Goal: Transaction & Acquisition: Download file/media

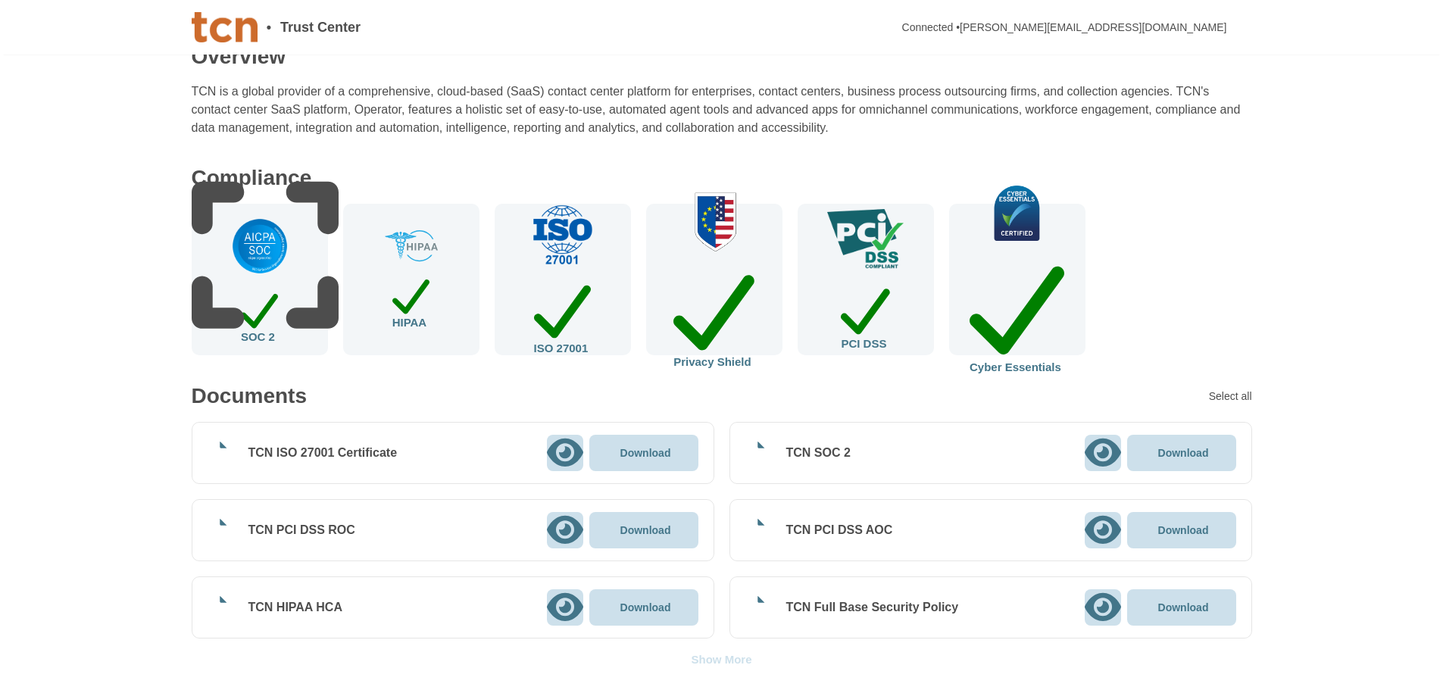
scroll to position [152, 0]
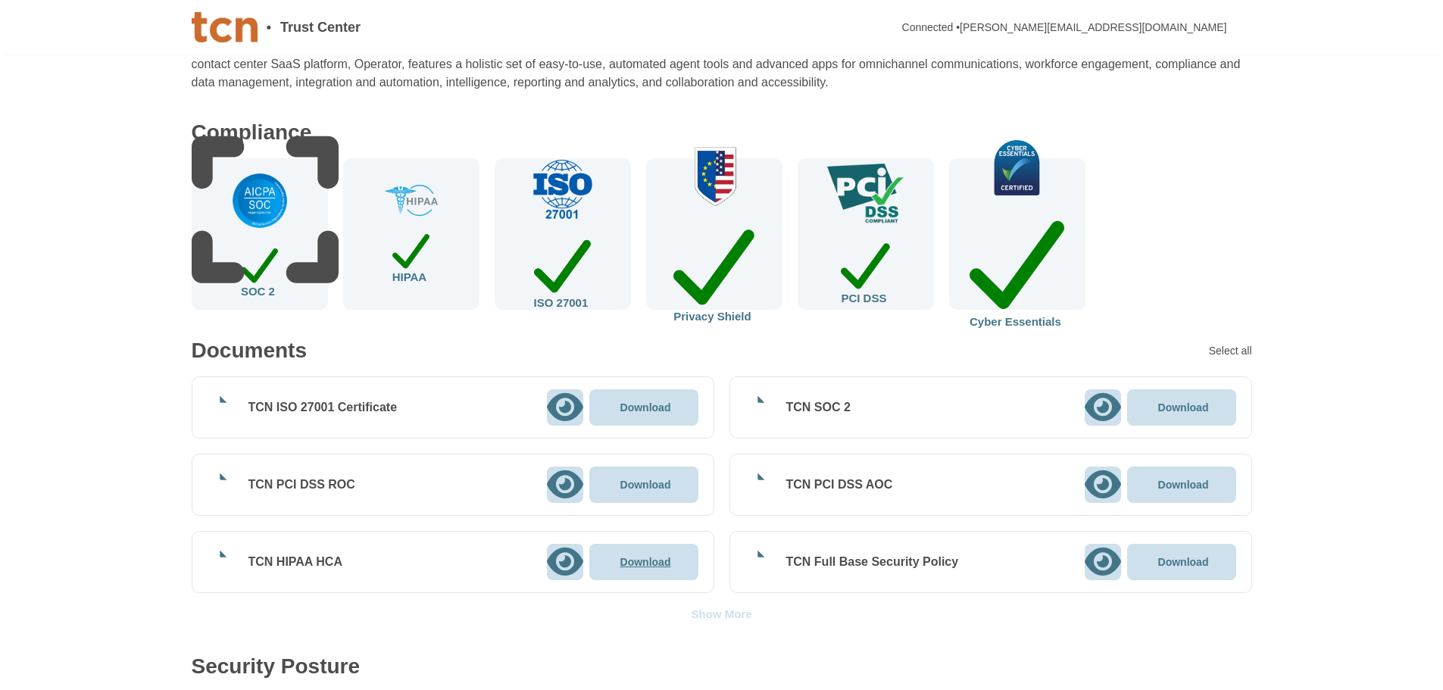
click at [671, 564] on p "Download" at bounding box center [645, 562] width 51 height 11
click at [1192, 411] on p "Download" at bounding box center [1183, 407] width 51 height 11
click at [1183, 487] on p "Download" at bounding box center [1183, 485] width 51 height 11
click at [1195, 561] on p "Download" at bounding box center [1183, 562] width 51 height 11
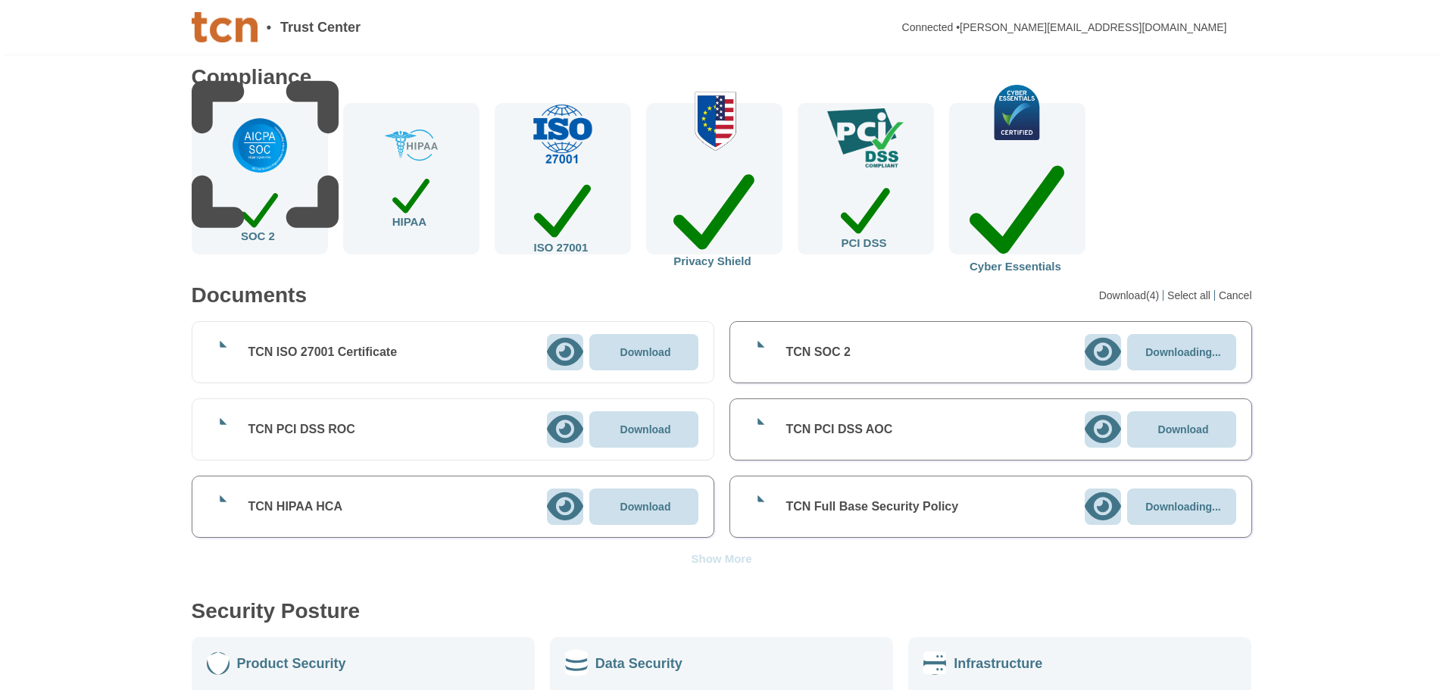
scroll to position [303, 0]
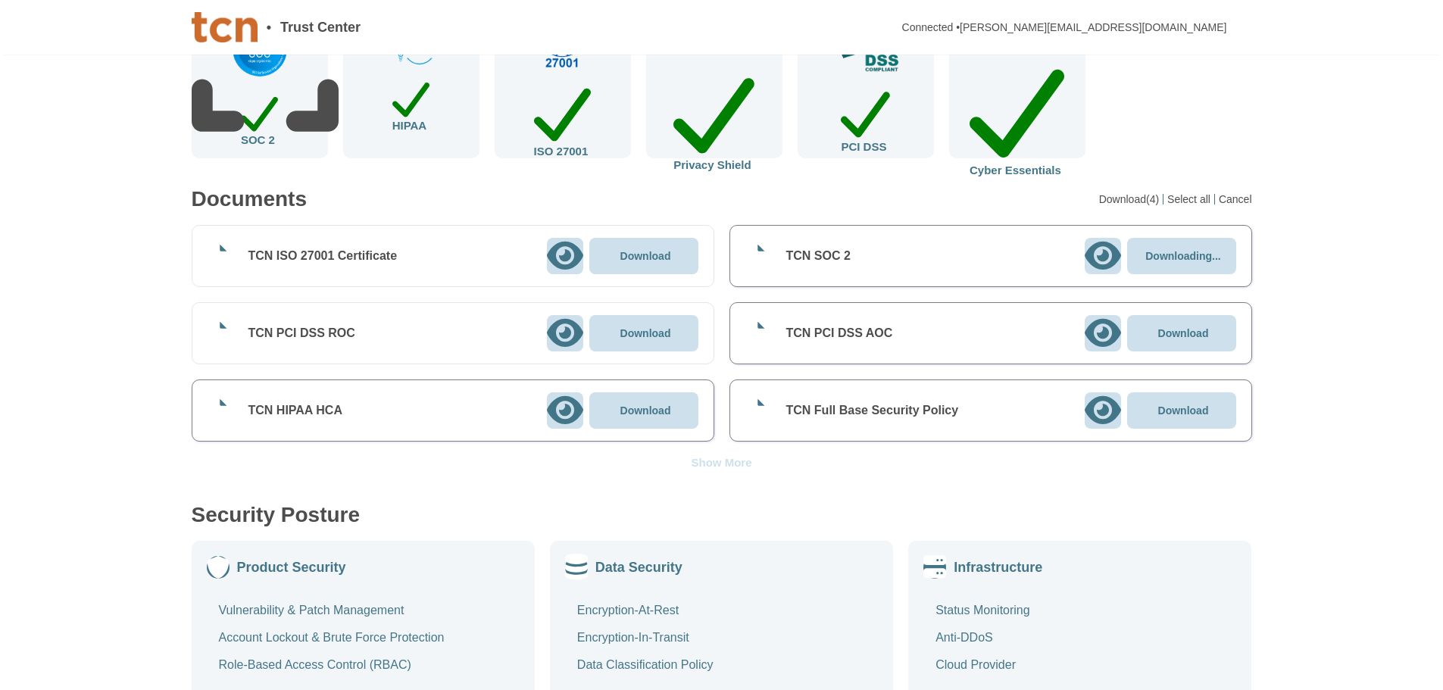
click at [736, 462] on div "Show More" at bounding box center [721, 462] width 61 height 11
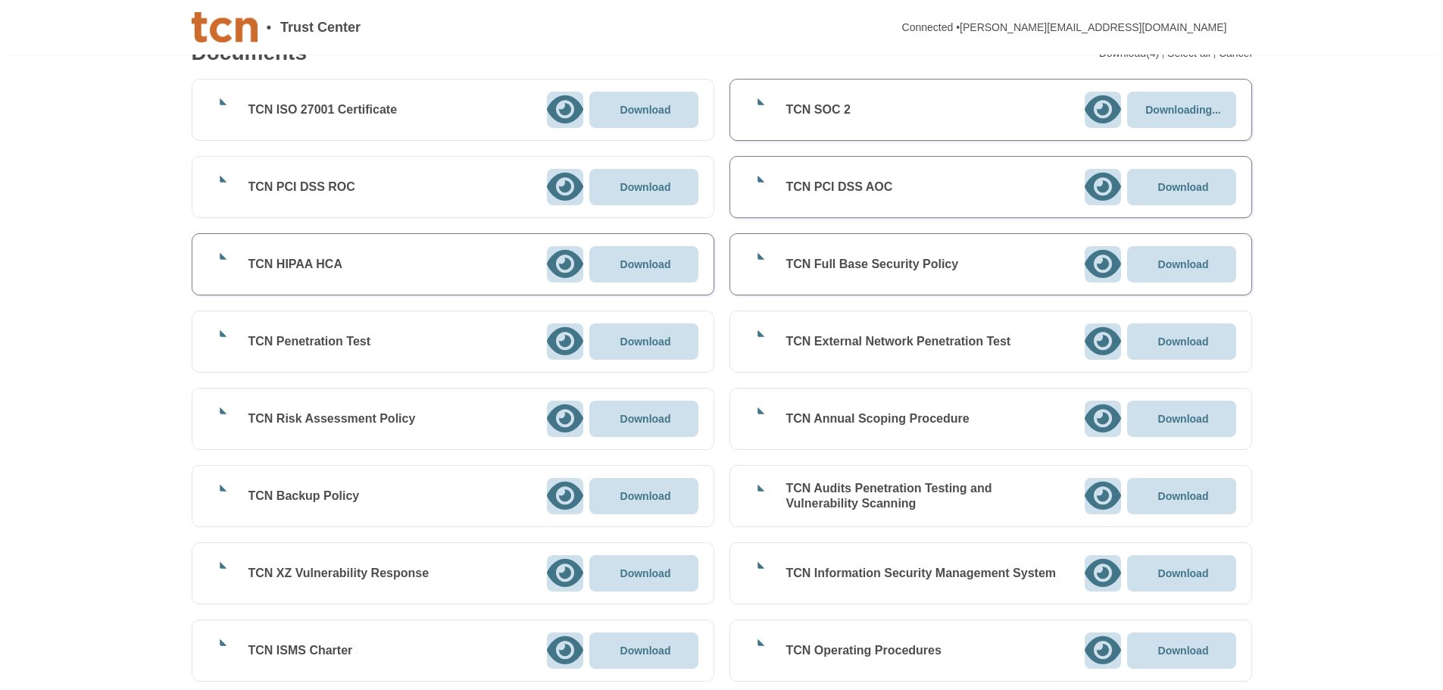
scroll to position [455, 0]
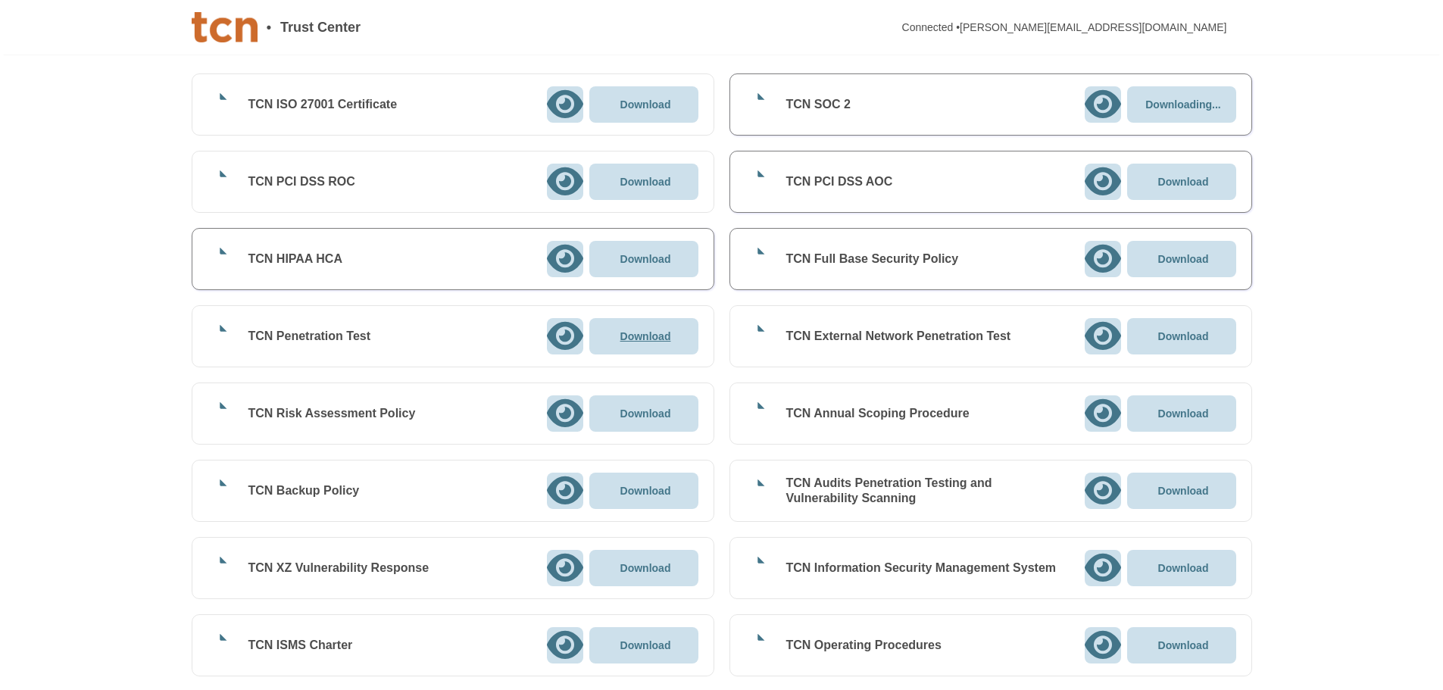
click at [628, 334] on p "Download" at bounding box center [645, 336] width 51 height 11
click at [647, 415] on p "Download" at bounding box center [645, 413] width 51 height 11
click at [648, 492] on p "Download" at bounding box center [645, 491] width 51 height 11
click at [1187, 336] on p "Download" at bounding box center [1183, 336] width 51 height 11
click at [1200, 412] on p "Download" at bounding box center [1183, 413] width 51 height 11
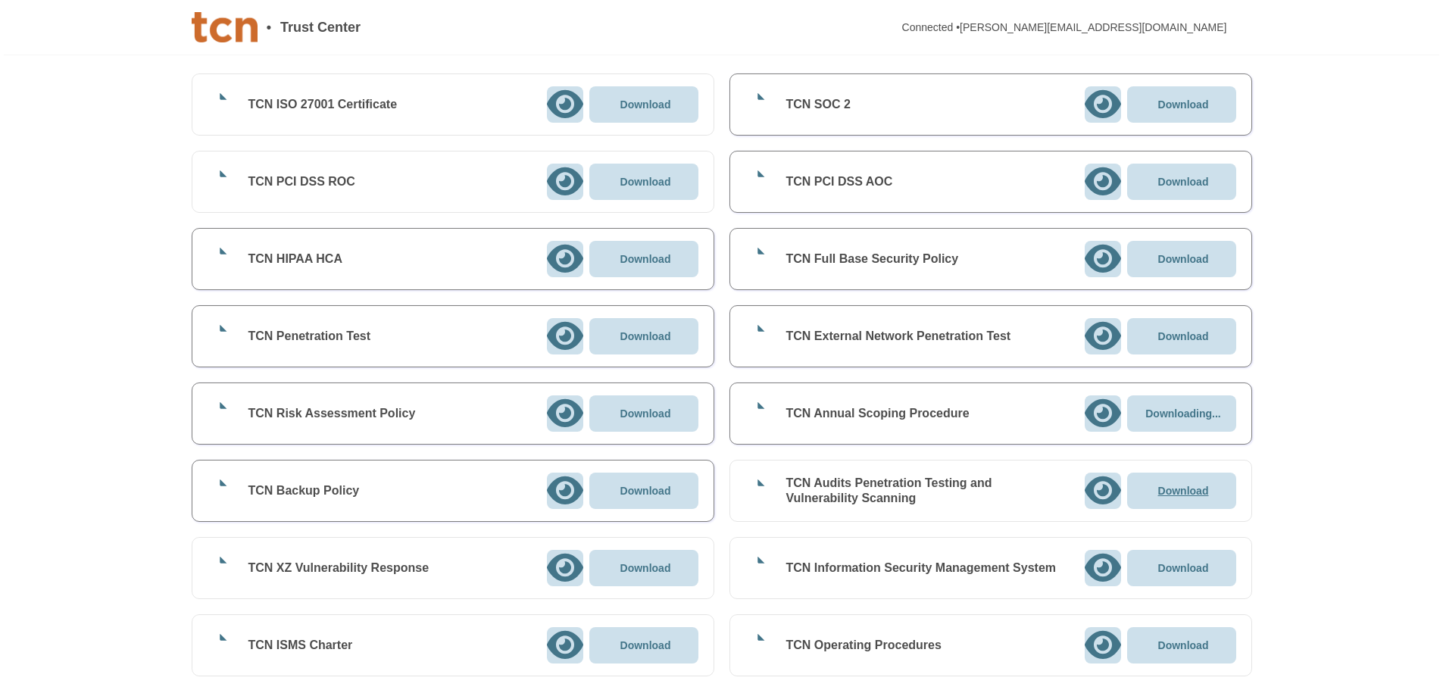
click at [1190, 494] on p "Download" at bounding box center [1183, 491] width 51 height 11
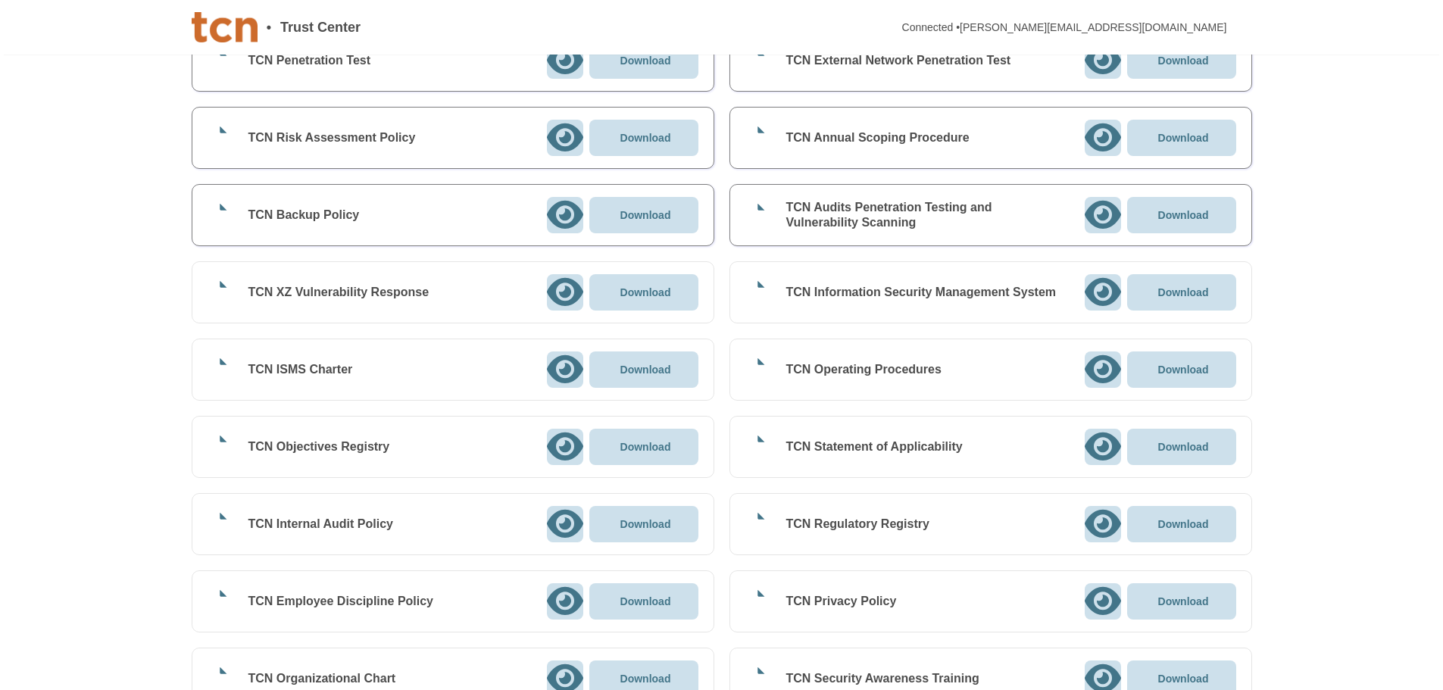
scroll to position [758, 0]
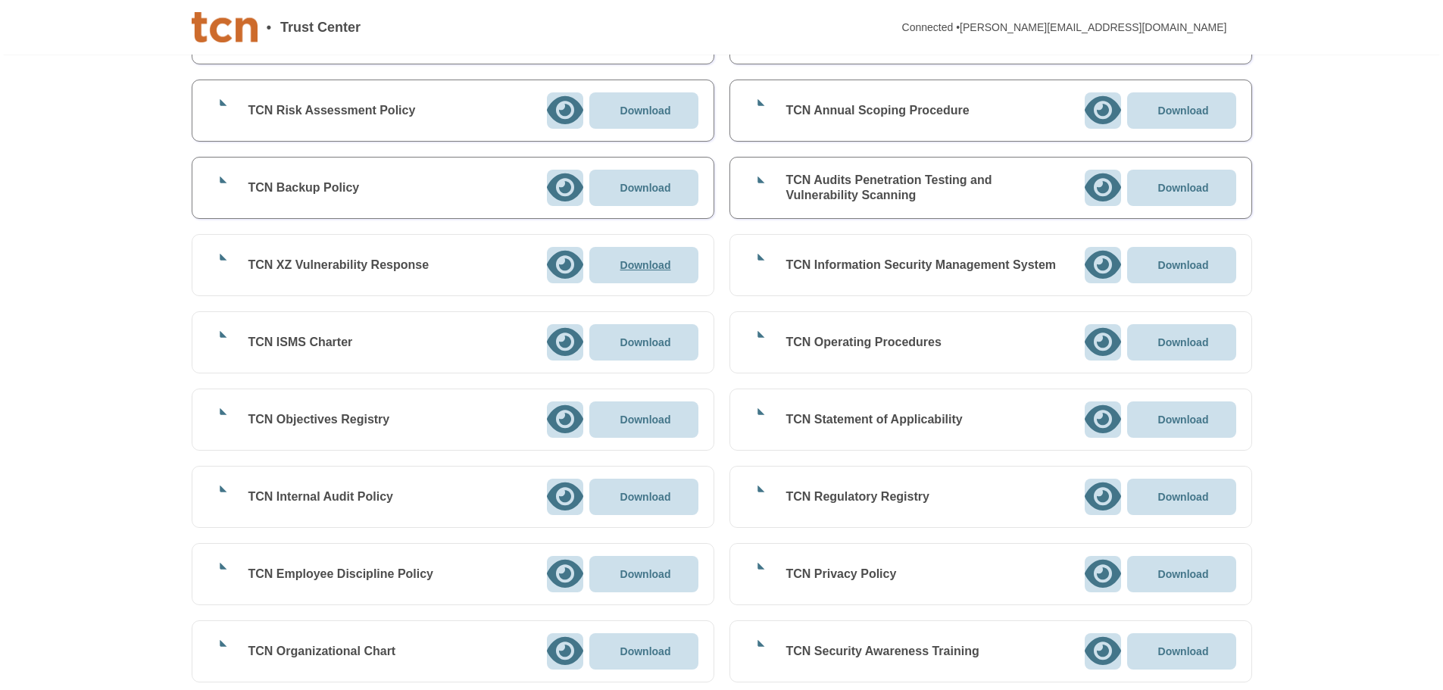
click at [637, 265] on p "Download" at bounding box center [645, 265] width 51 height 11
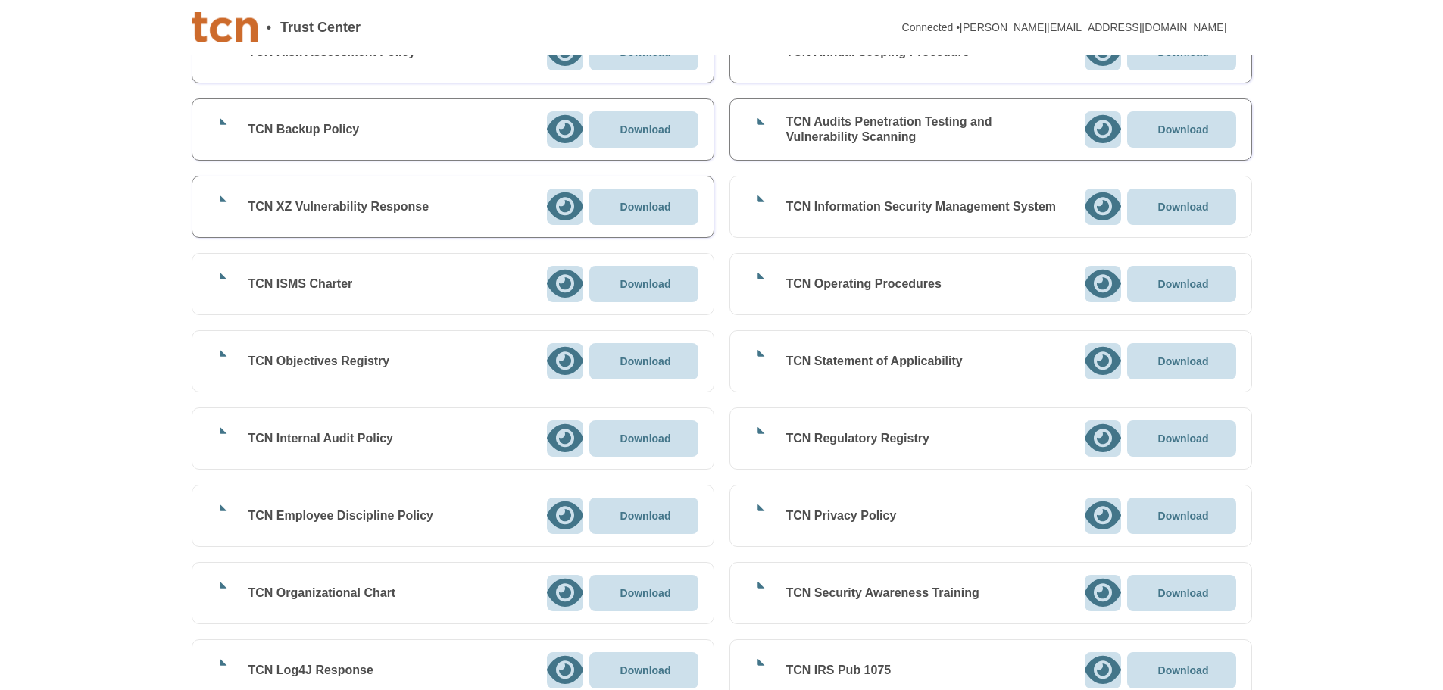
scroll to position [833, 0]
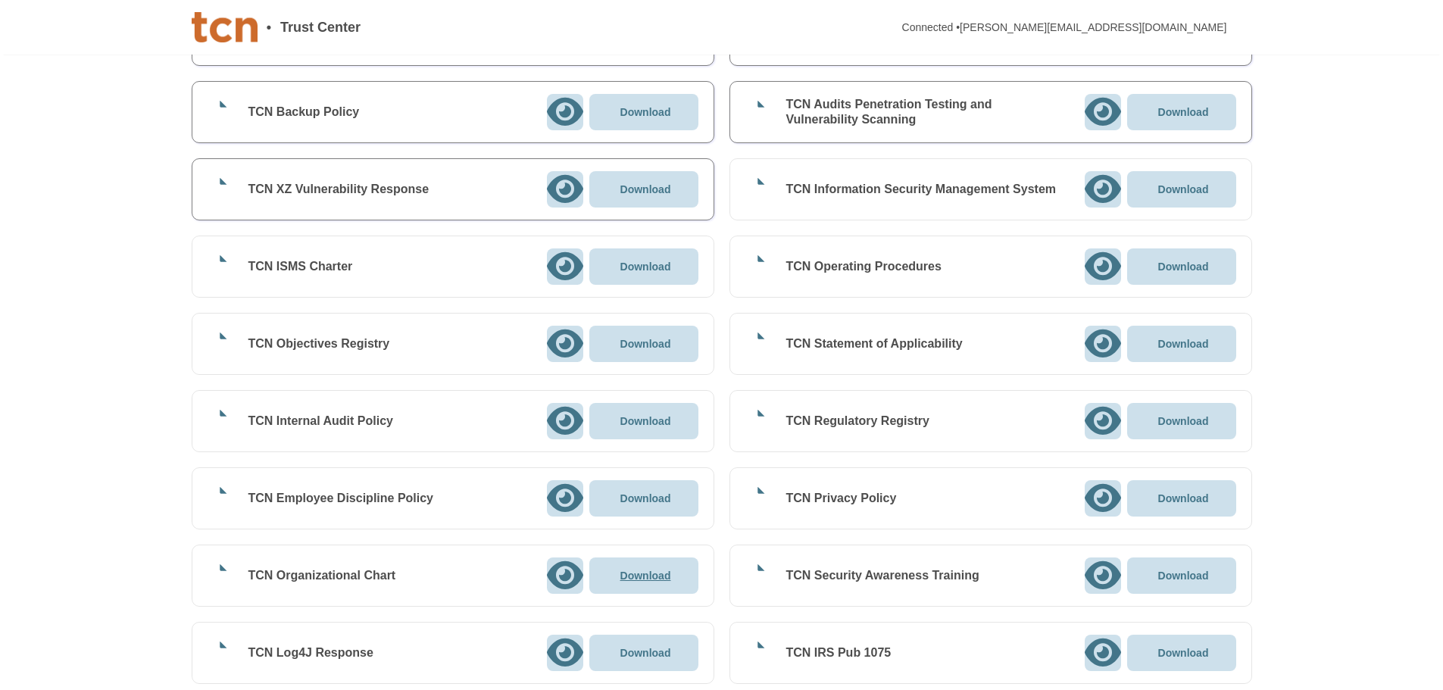
click at [643, 579] on p "Download" at bounding box center [645, 575] width 51 height 11
click at [658, 655] on p "Download" at bounding box center [645, 653] width 51 height 11
click at [655, 420] on p "Download" at bounding box center [645, 421] width 51 height 11
click at [1189, 267] on p "Download" at bounding box center [1183, 266] width 51 height 11
click at [1185, 189] on p "Download" at bounding box center [1183, 189] width 51 height 11
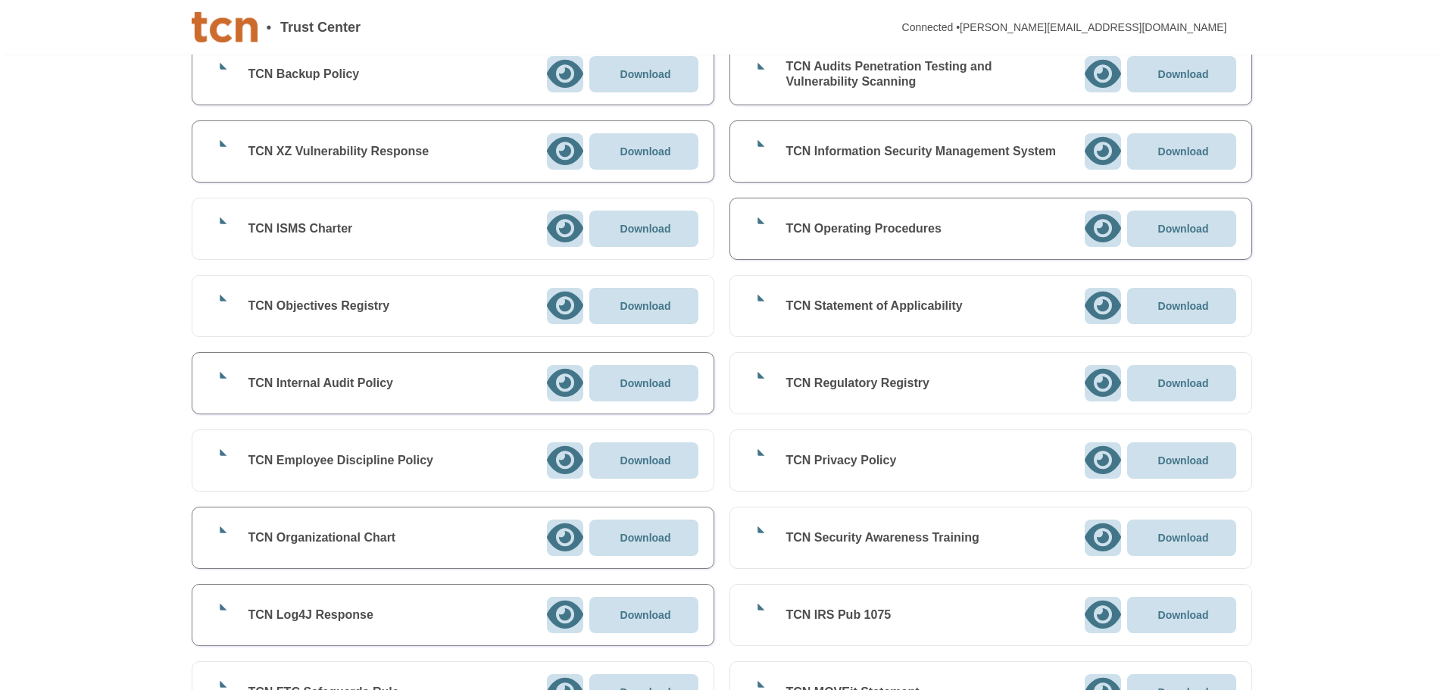
scroll to position [909, 0]
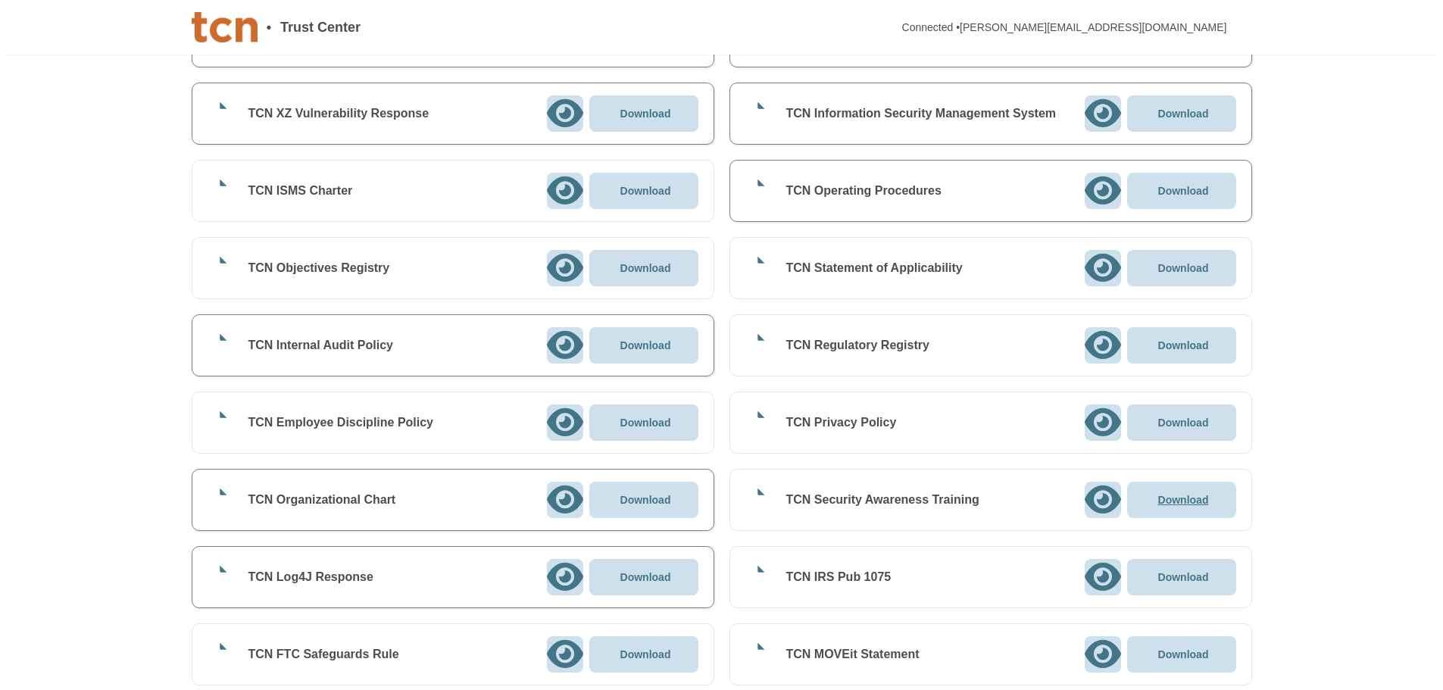
click at [1188, 501] on p "Download" at bounding box center [1183, 500] width 51 height 11
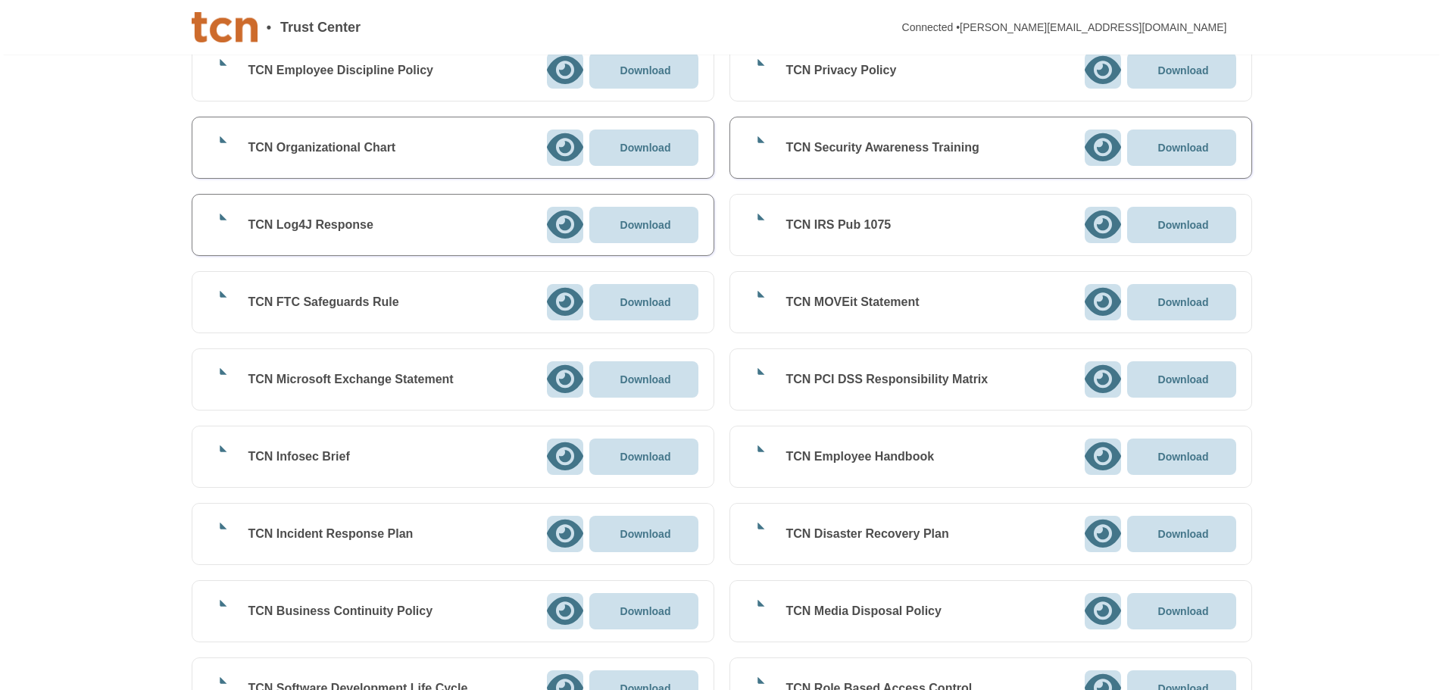
scroll to position [1288, 0]
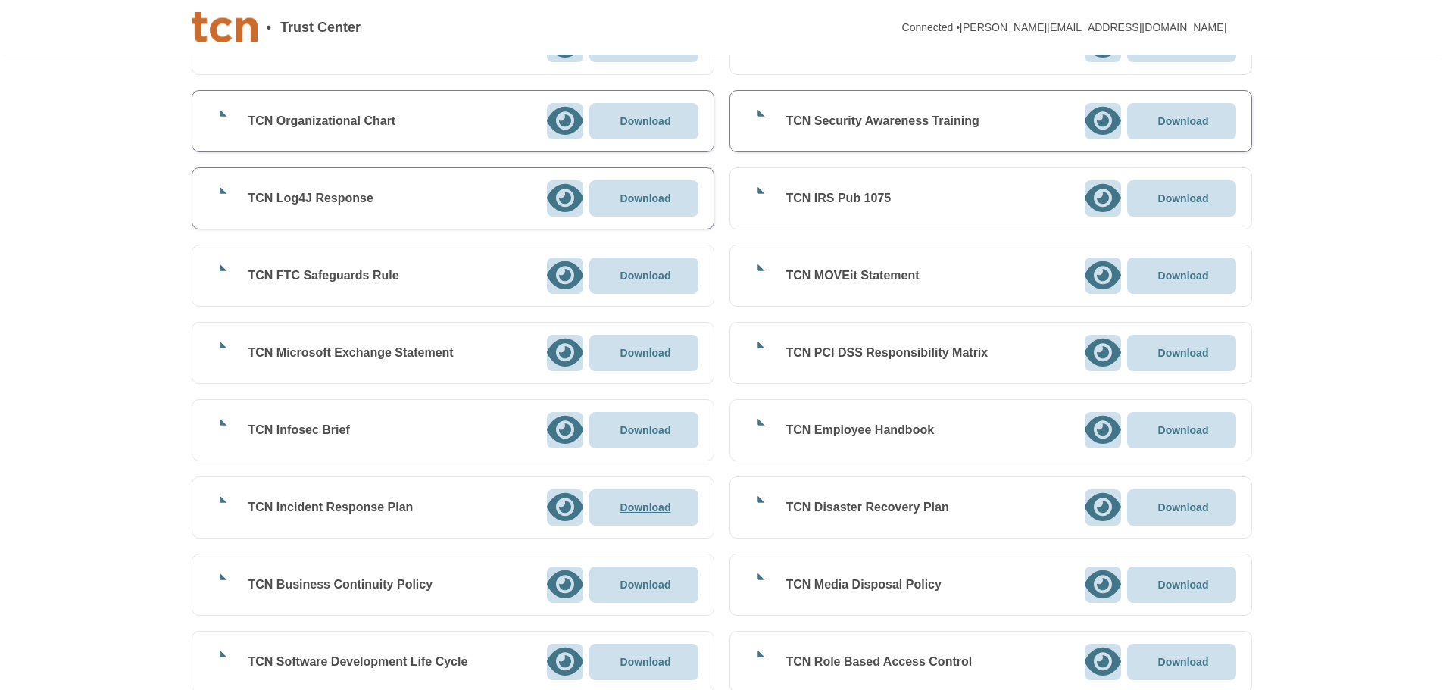
click at [671, 504] on p "Download" at bounding box center [645, 507] width 51 height 11
click at [644, 583] on p "Download" at bounding box center [645, 585] width 51 height 11
click at [1198, 509] on p "Download" at bounding box center [1183, 507] width 51 height 11
click at [1194, 350] on p "Download" at bounding box center [1183, 353] width 51 height 11
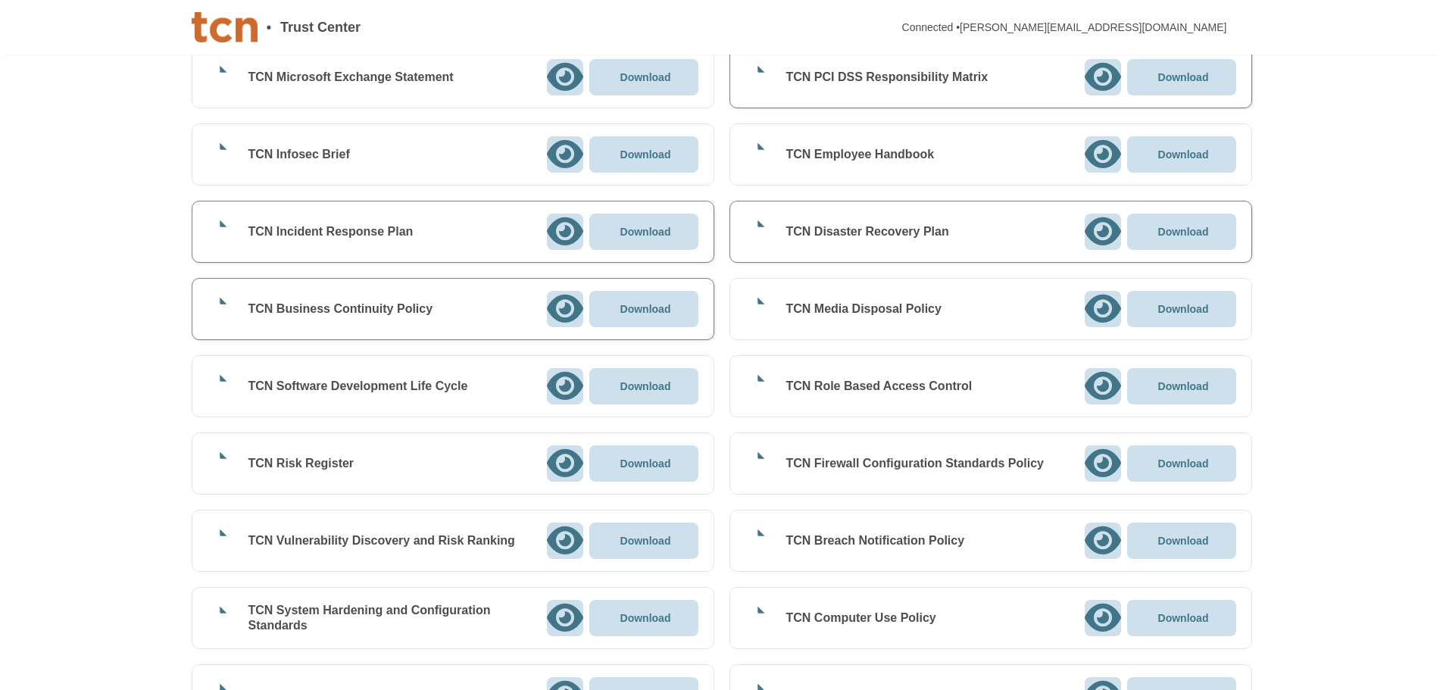
scroll to position [1591, 0]
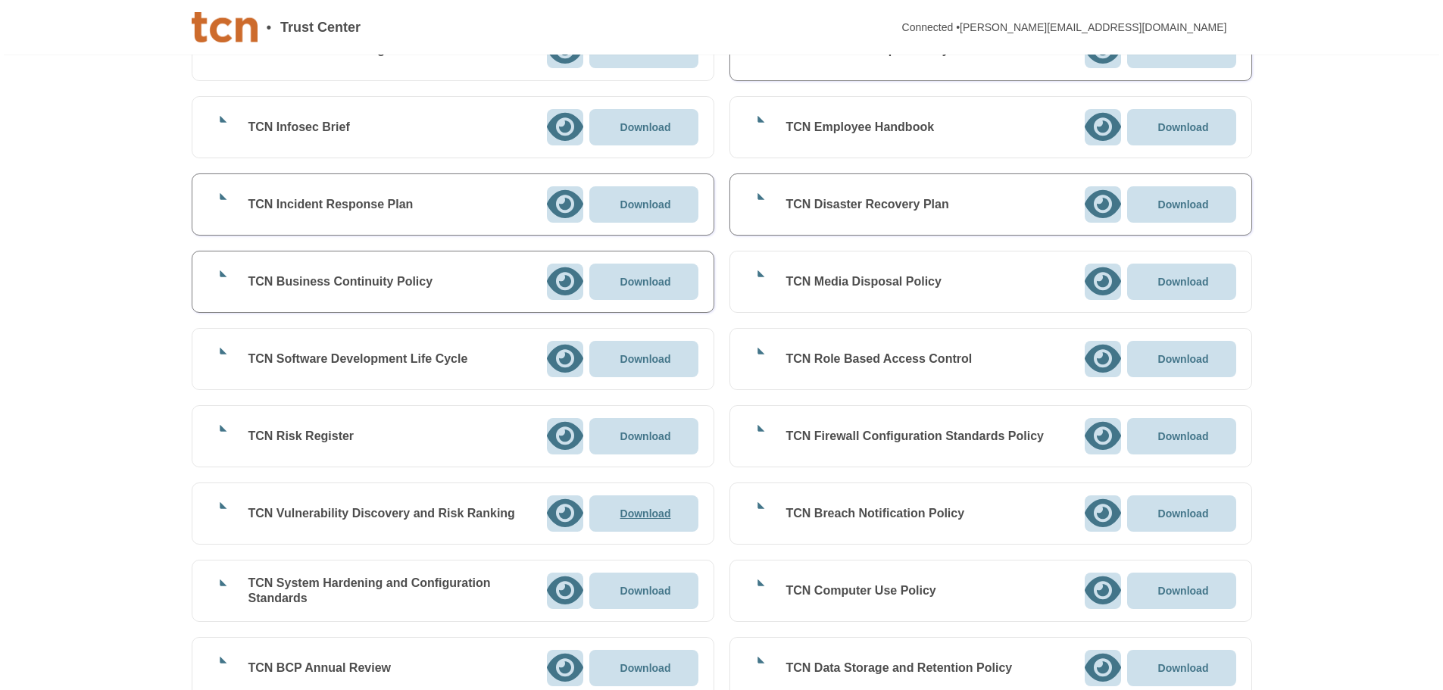
click at [657, 514] on p "Download" at bounding box center [645, 513] width 51 height 11
click at [648, 439] on p "Download" at bounding box center [645, 436] width 51 height 11
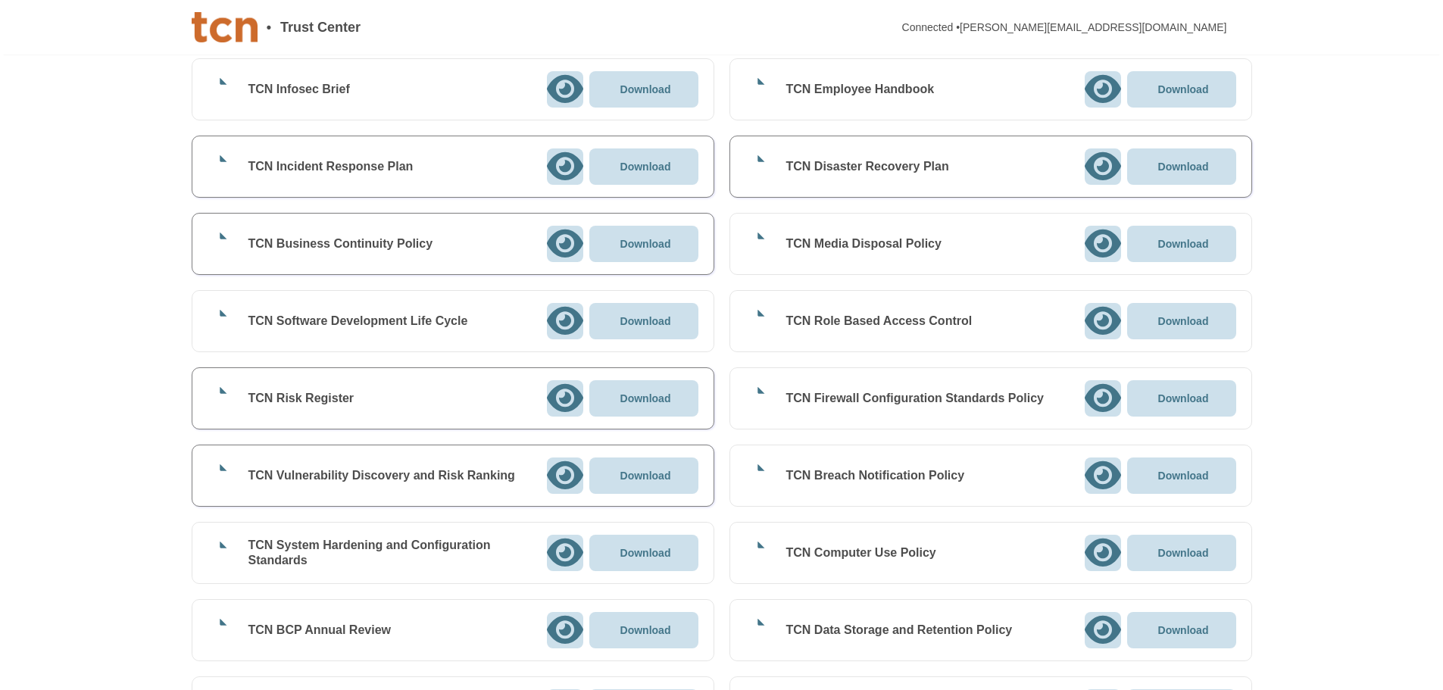
scroll to position [1667, 0]
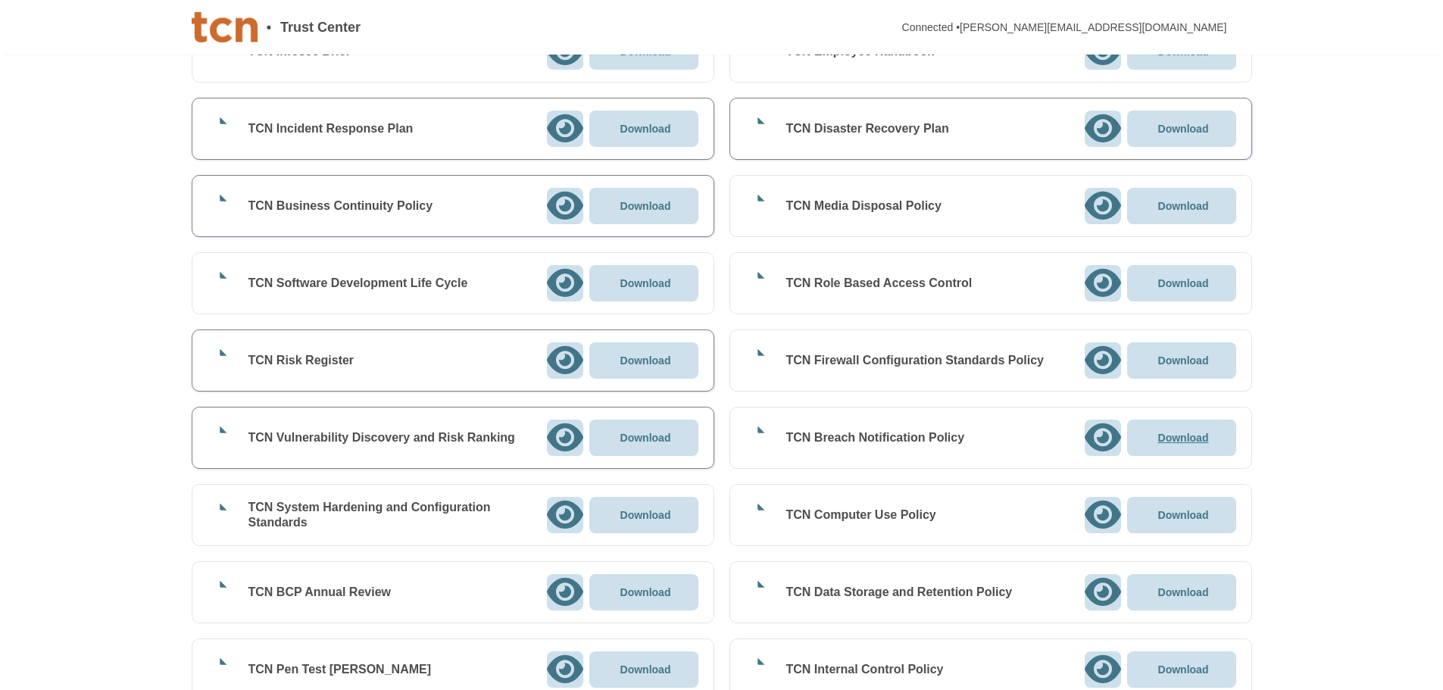
click at [1180, 439] on p "Download" at bounding box center [1183, 438] width 51 height 11
click at [1190, 358] on p "Download" at bounding box center [1183, 360] width 51 height 11
click at [1170, 285] on p "Download" at bounding box center [1183, 283] width 51 height 11
click at [1202, 205] on p "Download" at bounding box center [1183, 206] width 51 height 11
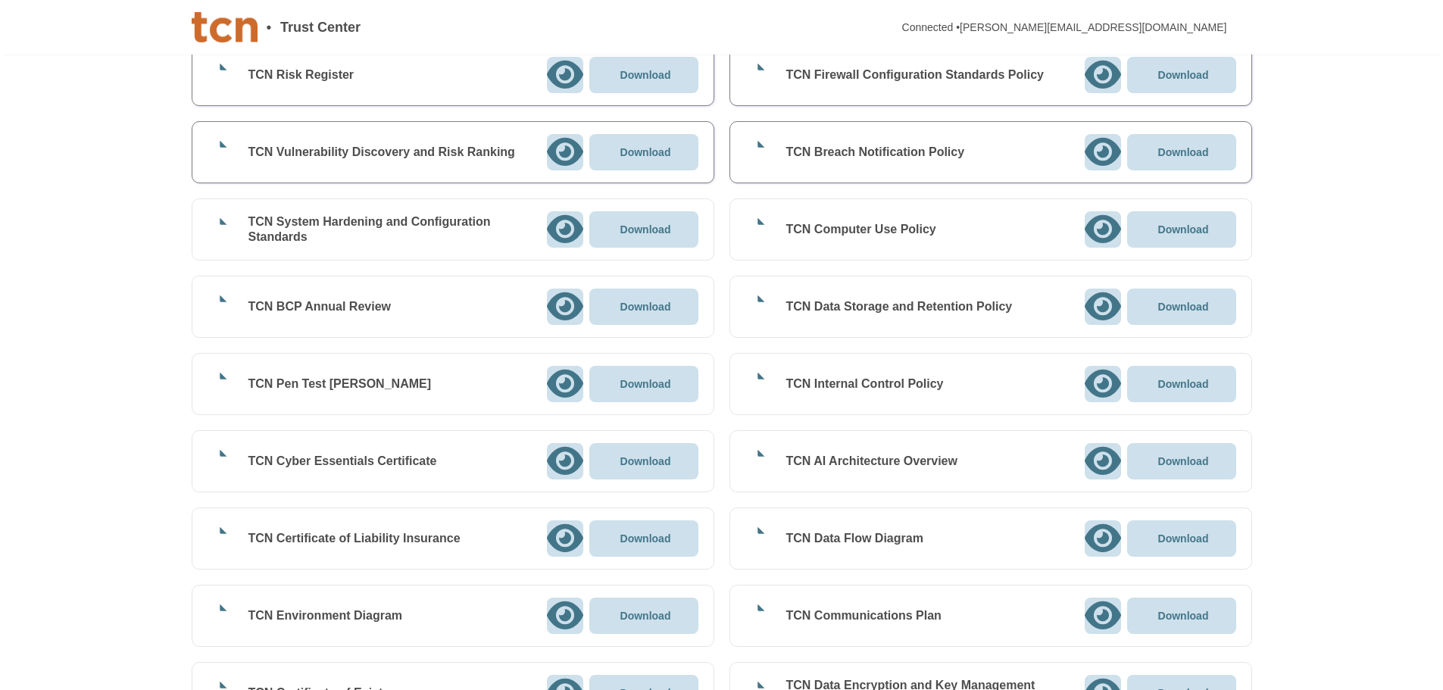
scroll to position [1970, 0]
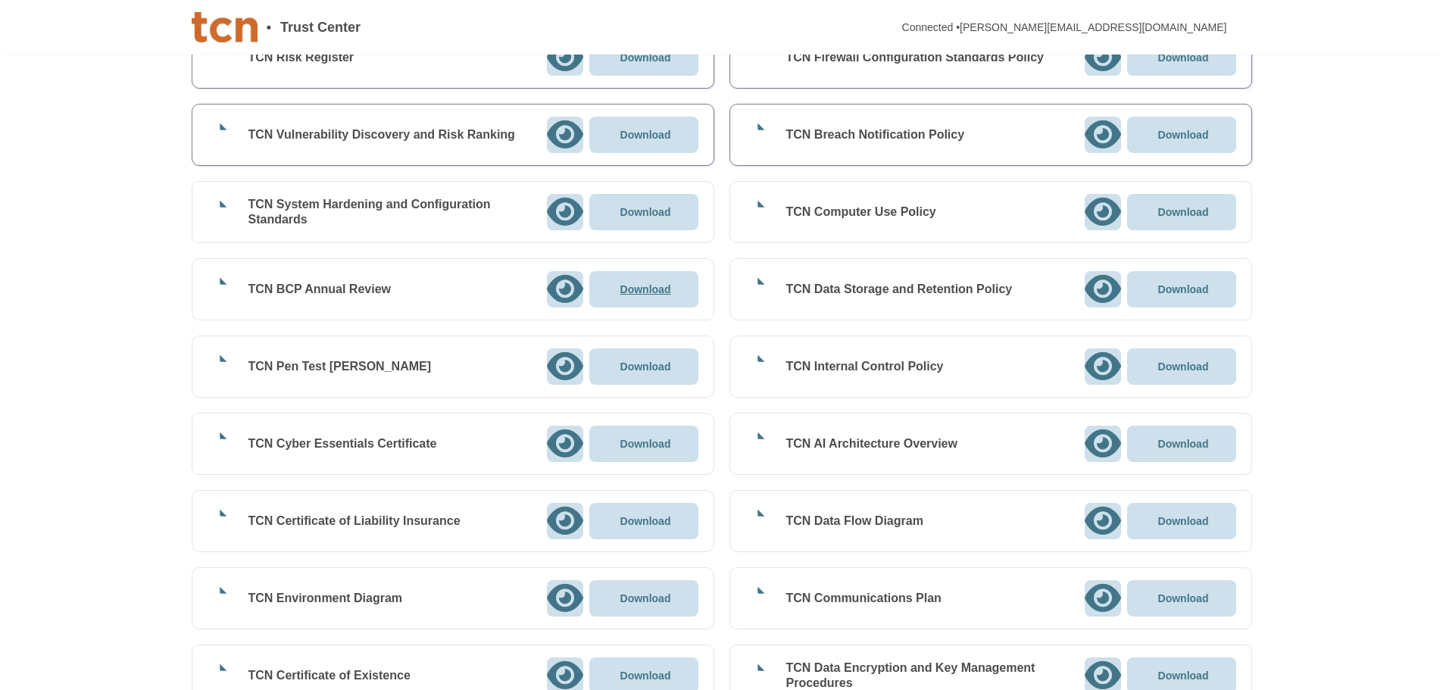
click at [634, 289] on p "Download" at bounding box center [645, 289] width 51 height 11
click at [641, 365] on p "Download" at bounding box center [645, 366] width 51 height 11
click at [1174, 285] on p "Download" at bounding box center [1183, 289] width 51 height 11
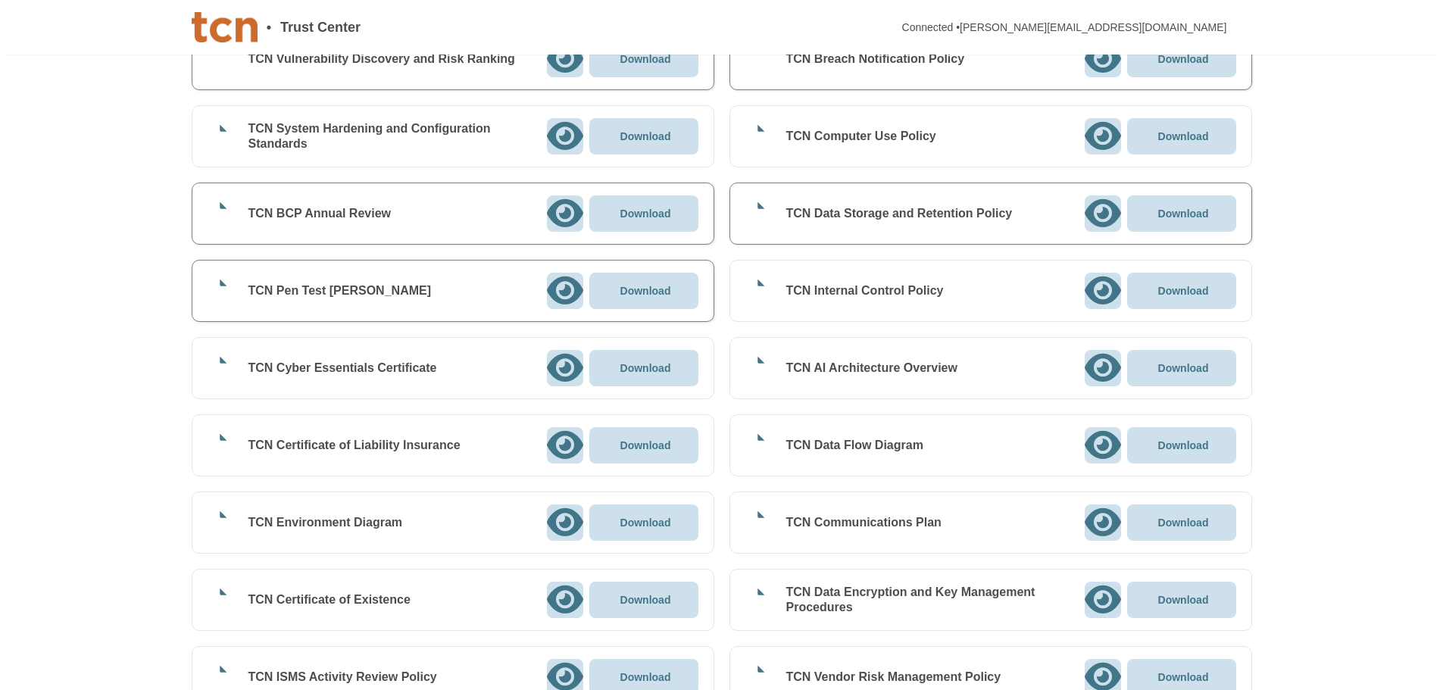
scroll to position [2121, 0]
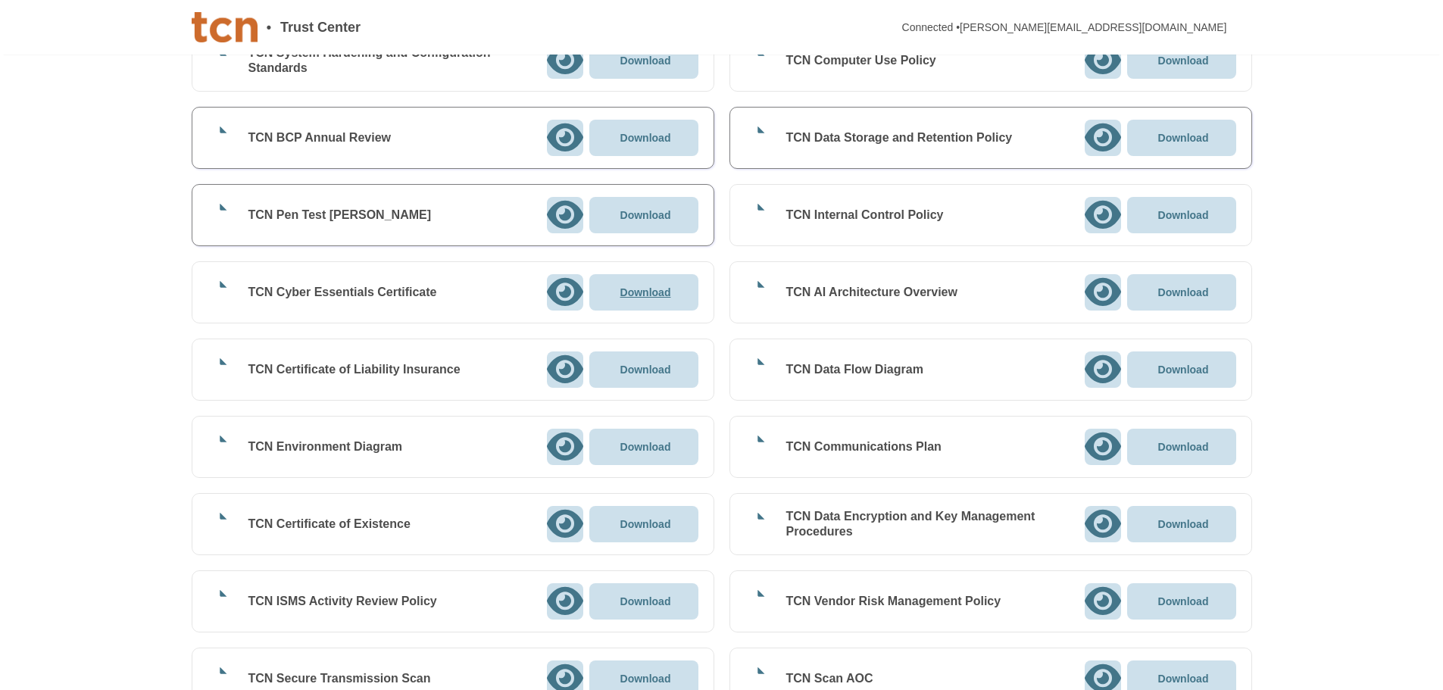
click at [661, 293] on p "Download" at bounding box center [645, 292] width 51 height 11
click at [1175, 295] on p "Download" at bounding box center [1183, 292] width 51 height 11
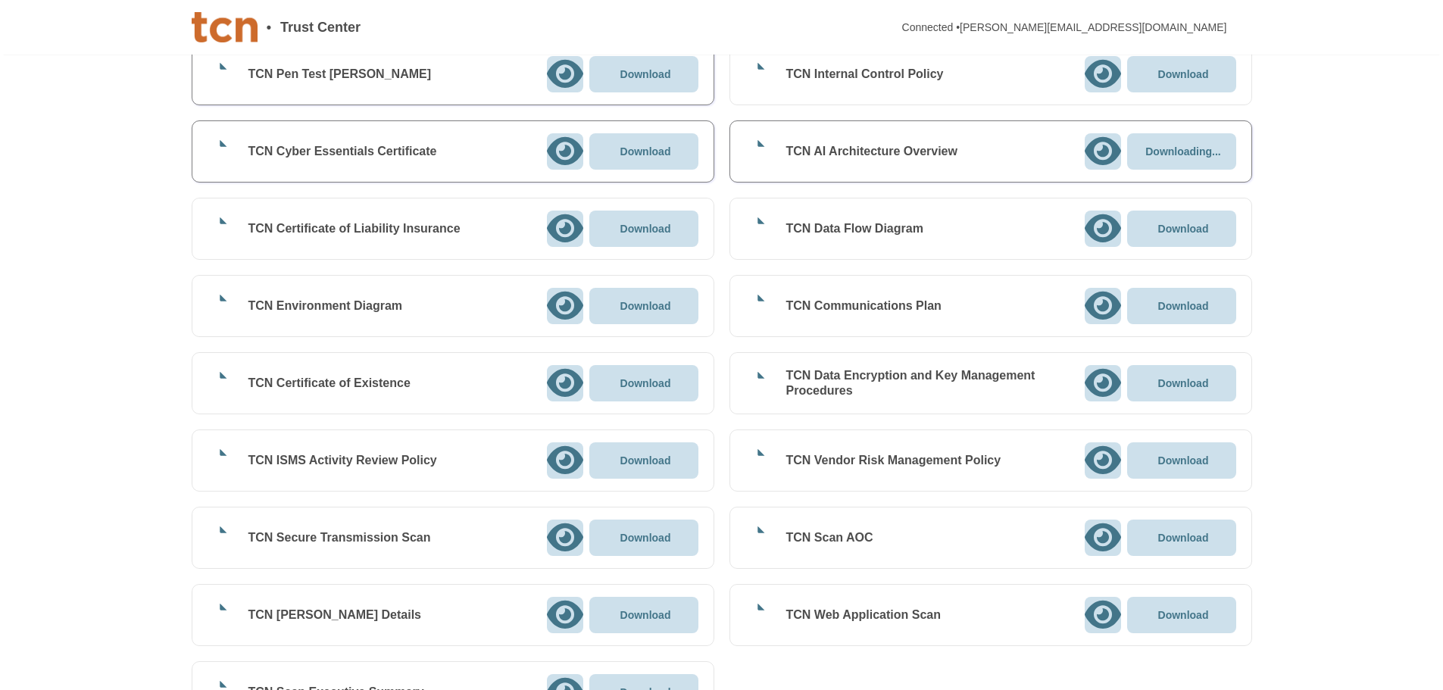
scroll to position [2273, 0]
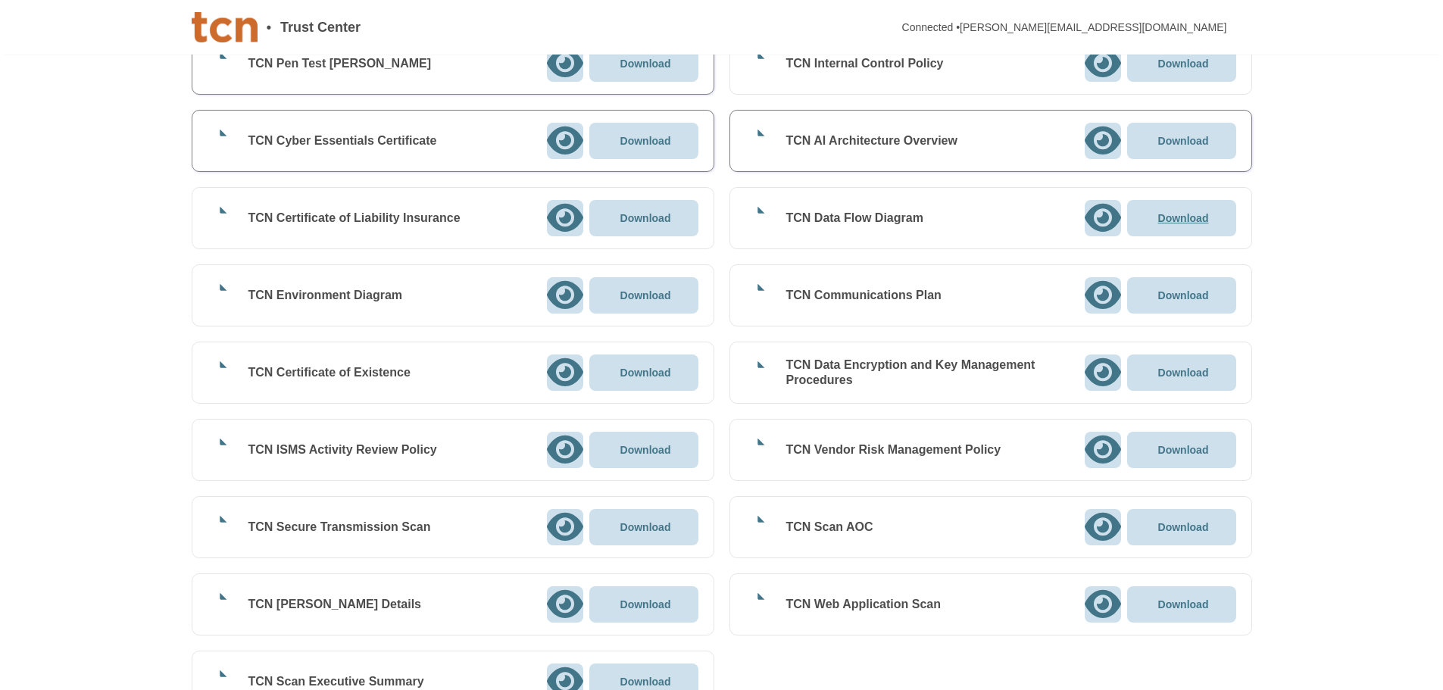
click at [1164, 218] on div "Download" at bounding box center [1182, 217] width 55 height 11
click at [638, 220] on p "Download" at bounding box center [645, 218] width 51 height 11
click at [626, 291] on div "Download" at bounding box center [644, 294] width 55 height 11
click at [1196, 370] on p "Download" at bounding box center [1183, 372] width 51 height 11
click at [1170, 451] on p "Download" at bounding box center [1183, 450] width 51 height 11
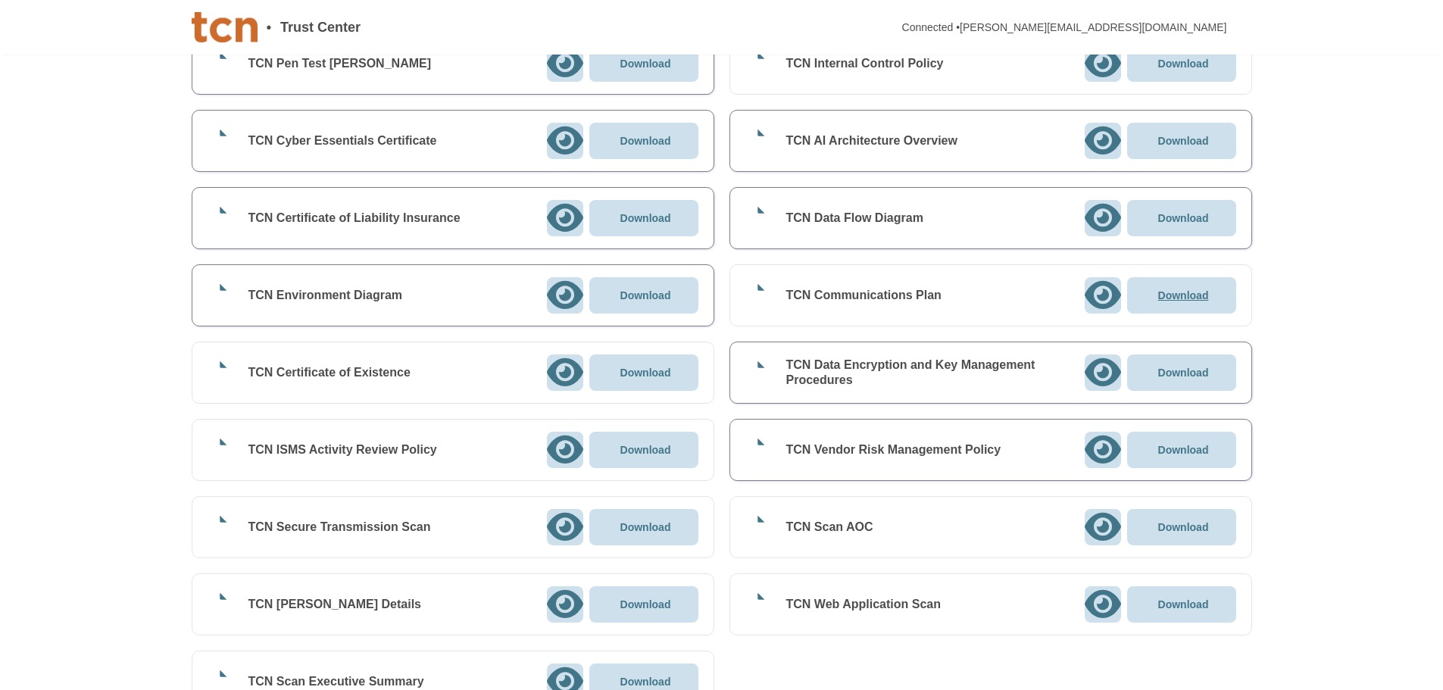
click at [1180, 301] on p "Download" at bounding box center [1183, 295] width 51 height 11
click at [1208, 602] on p "Download" at bounding box center [1183, 604] width 51 height 11
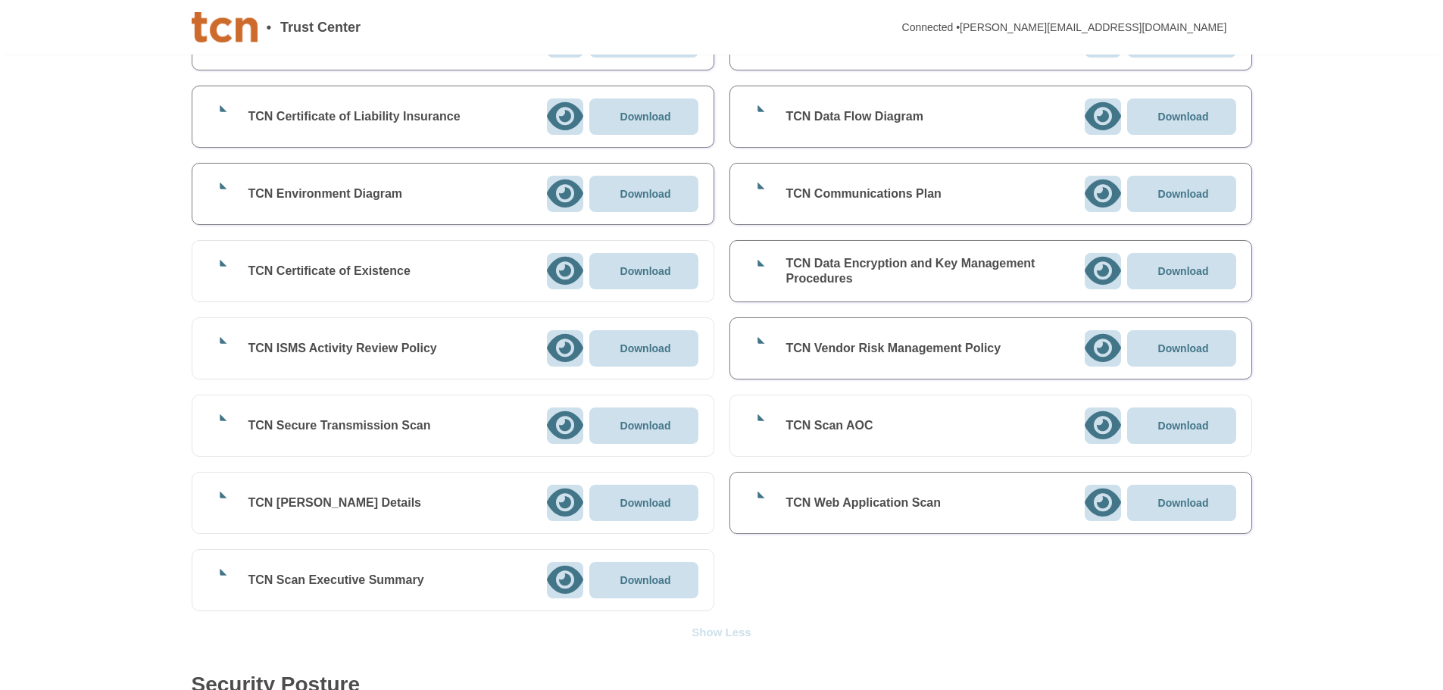
scroll to position [2349, 0]
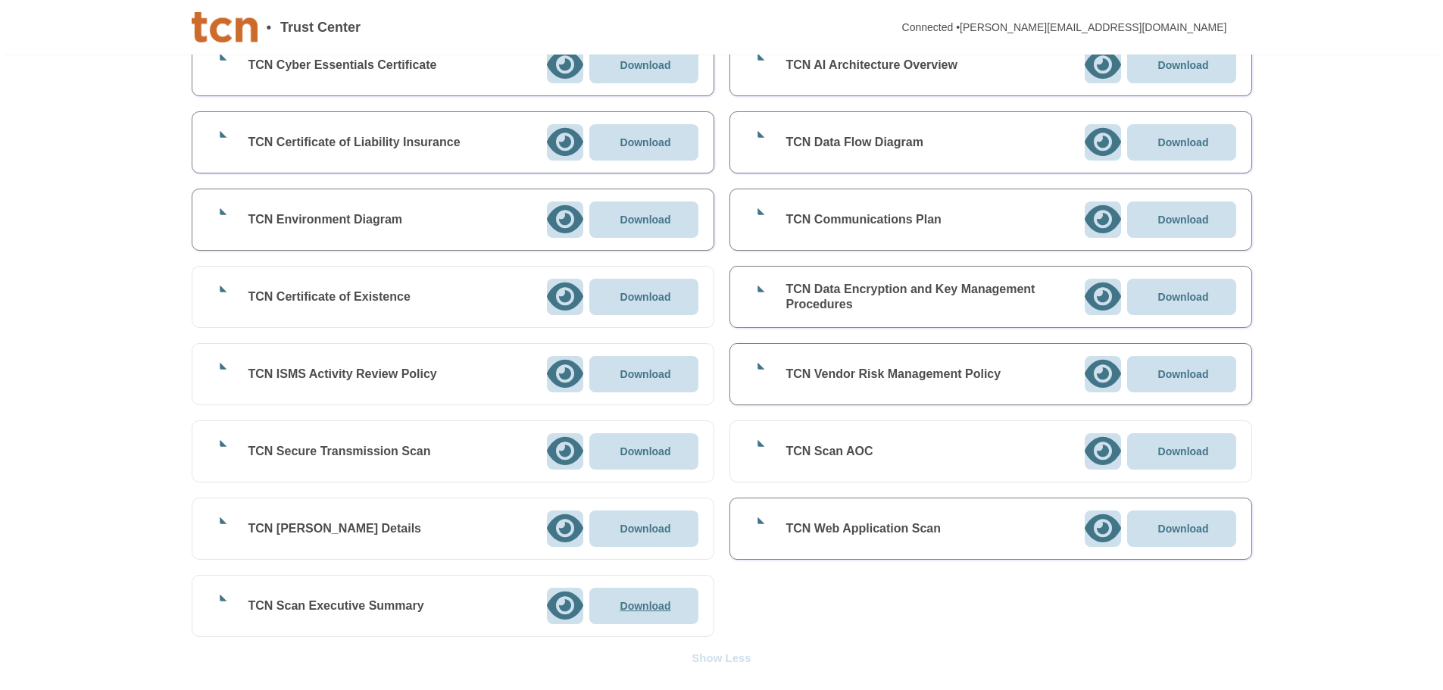
click at [639, 606] on p "Download" at bounding box center [645, 606] width 51 height 11
click at [642, 531] on p "Download" at bounding box center [645, 528] width 51 height 11
click at [1182, 448] on p "Download" at bounding box center [1183, 451] width 51 height 11
click at [659, 452] on p "Download" at bounding box center [645, 451] width 51 height 11
click at [634, 375] on p "Download" at bounding box center [645, 374] width 51 height 11
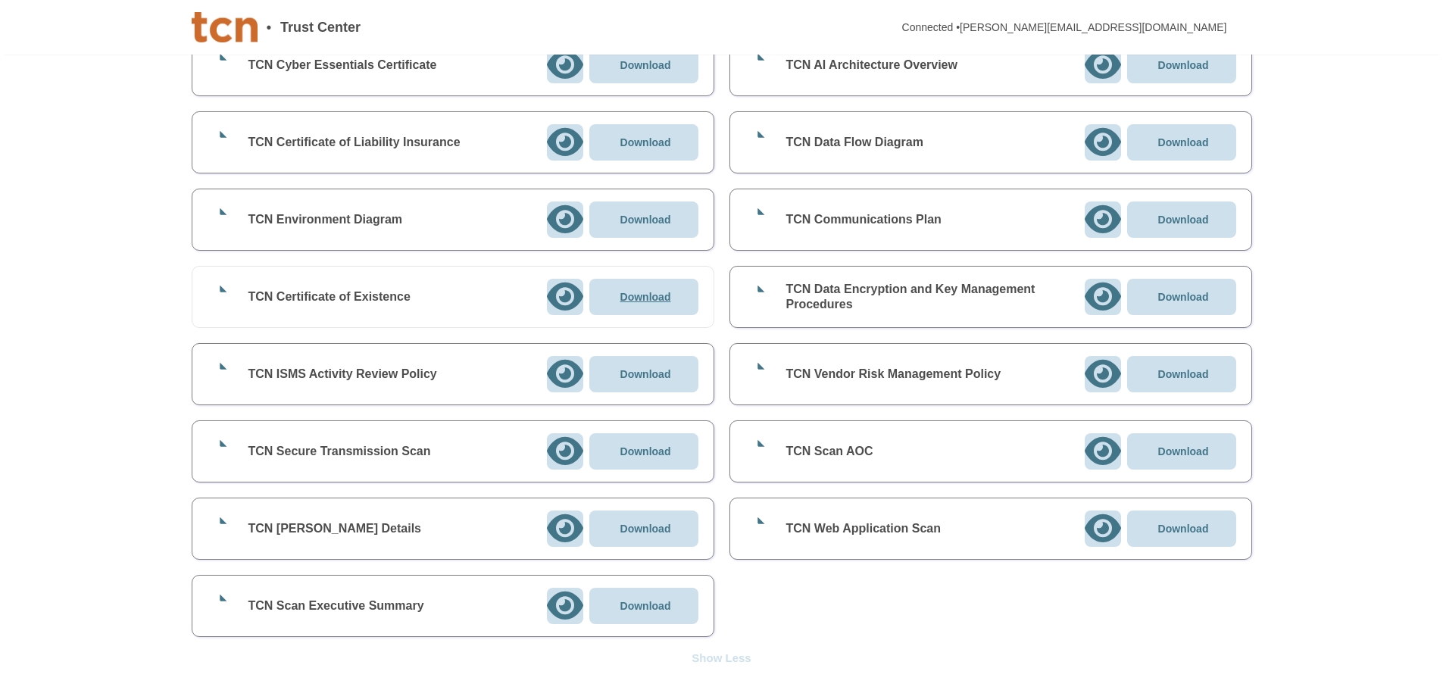
click at [638, 298] on p "Download" at bounding box center [645, 297] width 51 height 11
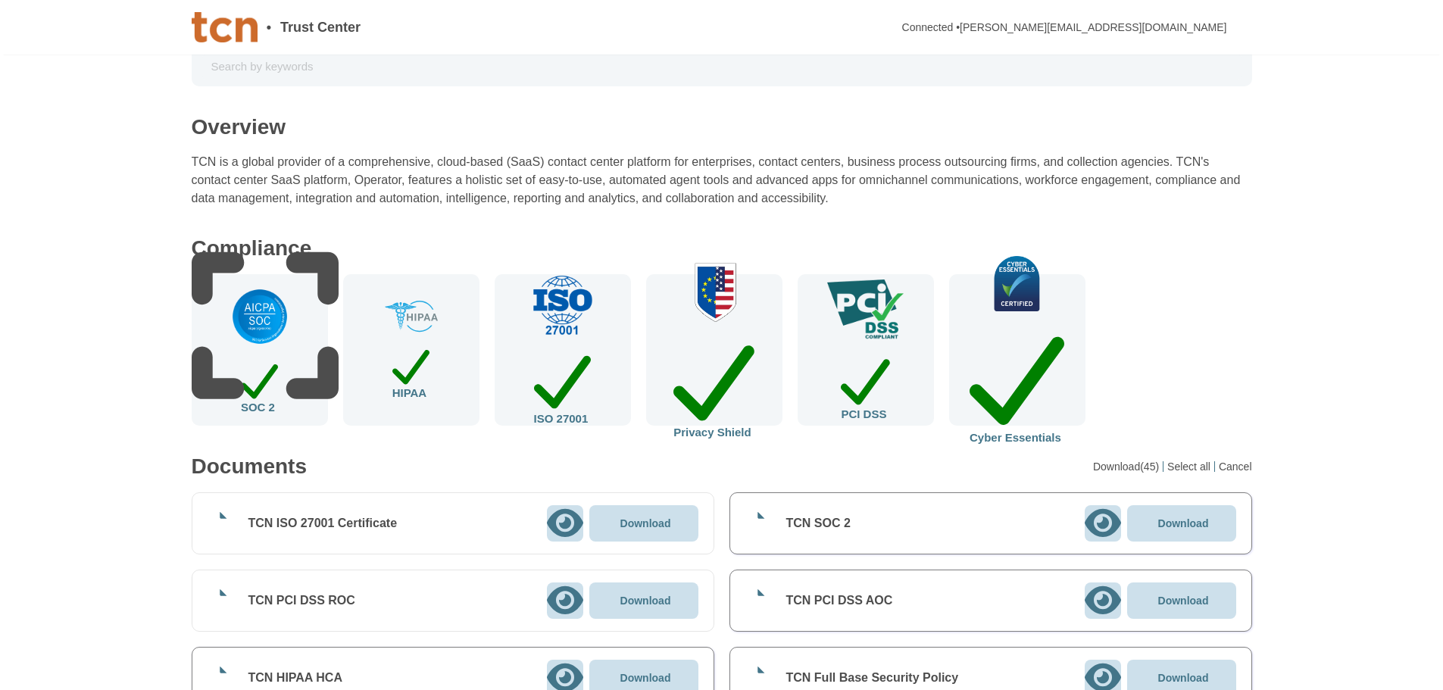
scroll to position [0, 0]
